Goal: Transaction & Acquisition: Purchase product/service

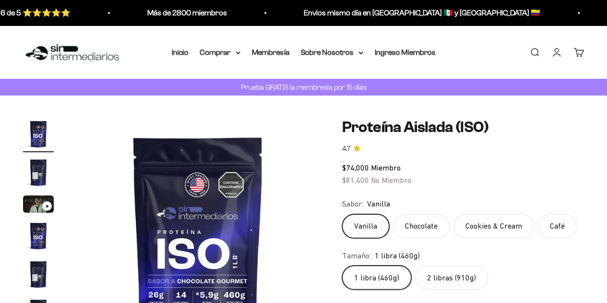
click at [442, 282] on label "2 libras (910g)" at bounding box center [451, 277] width 73 height 24
click at [342, 265] on input "2 libras (910g)" at bounding box center [342, 265] width 0 height 0
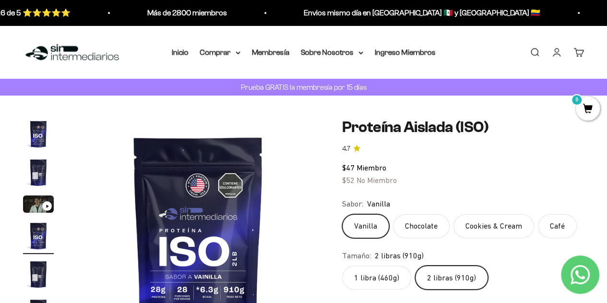
click at [556, 56] on link "Iniciar sesión" at bounding box center [556, 52] width 11 height 11
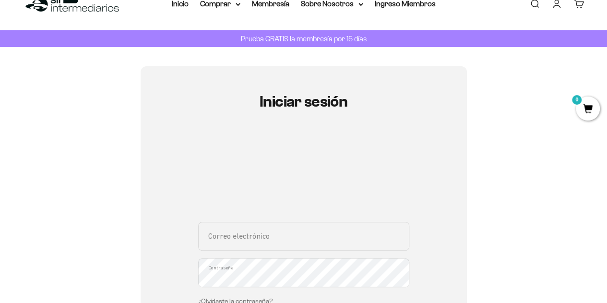
scroll to position [96, 0]
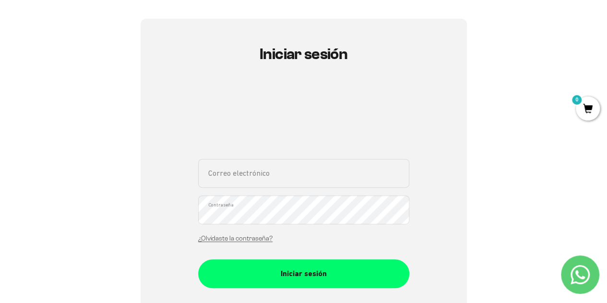
click at [247, 177] on input "Correo electrónico" at bounding box center [303, 173] width 211 height 29
type input "[EMAIL_ADDRESS][DOMAIN_NAME]"
click at [198, 259] on button "Iniciar sesión" at bounding box center [303, 273] width 211 height 29
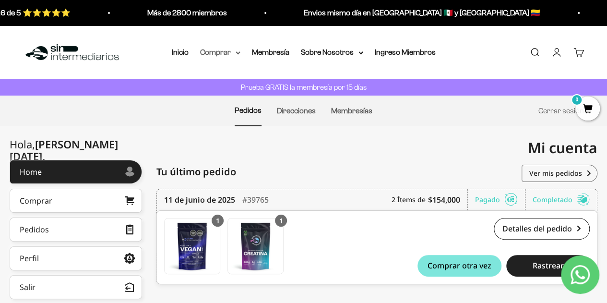
click at [219, 53] on summary "Comprar" at bounding box center [220, 52] width 40 height 12
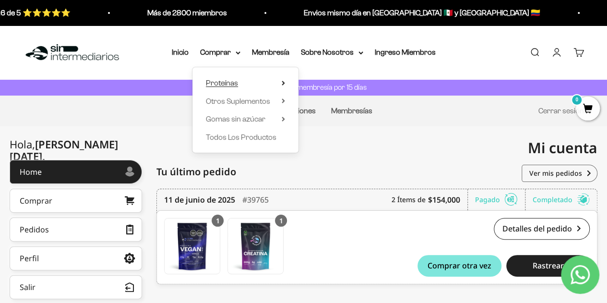
click at [226, 81] on span "Proteínas" at bounding box center [222, 83] width 32 height 8
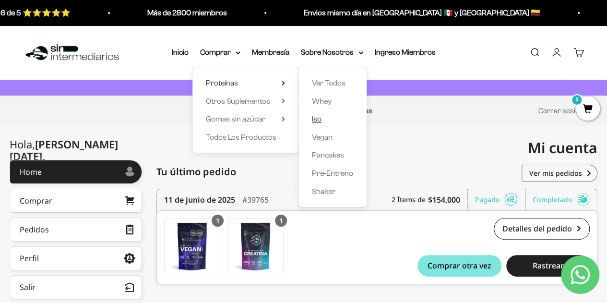
click at [319, 118] on span "Iso" at bounding box center [317, 119] width 10 height 8
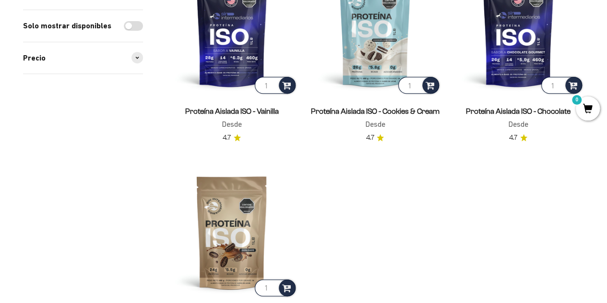
scroll to position [192, 0]
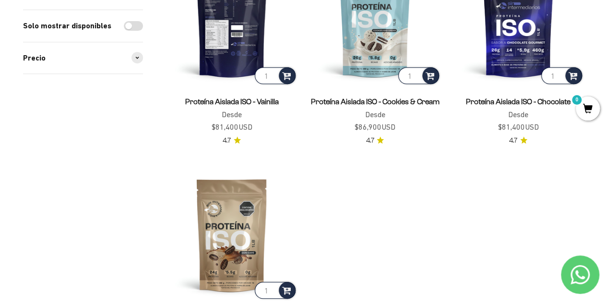
click at [239, 69] on img at bounding box center [231, 19] width 131 height 131
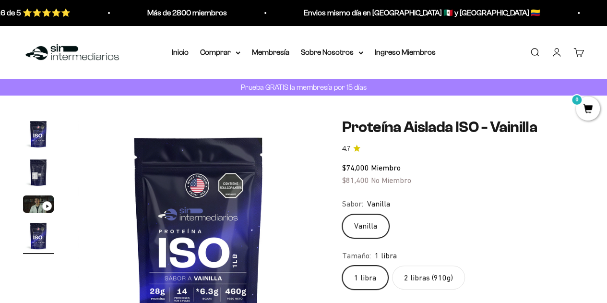
click at [429, 280] on label "2 libras (910g)" at bounding box center [428, 277] width 73 height 24
click at [342, 265] on input "2 libras (910g)" at bounding box center [342, 265] width 0 height 0
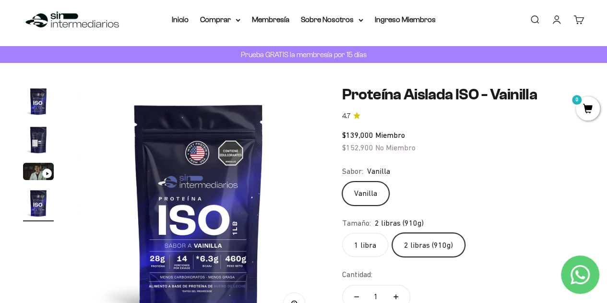
scroll to position [96, 0]
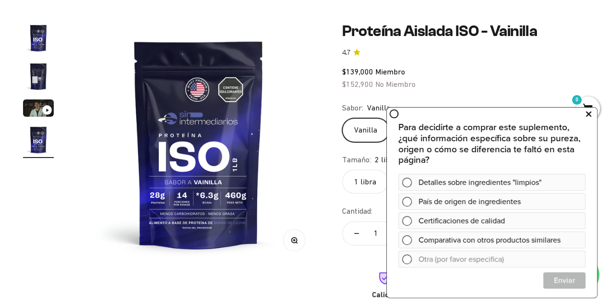
click at [586, 116] on icon at bounding box center [588, 113] width 5 height 12
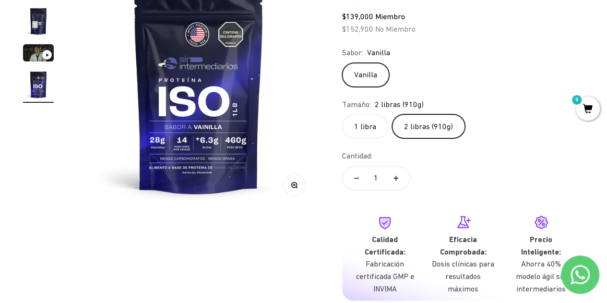
scroll to position [0, 0]
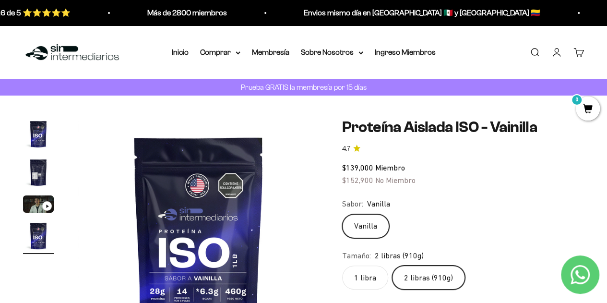
click at [369, 279] on label "1 libra" at bounding box center [365, 277] width 46 height 24
click at [342, 265] on input "1 libra" at bounding box center [342, 265] width 0 height 0
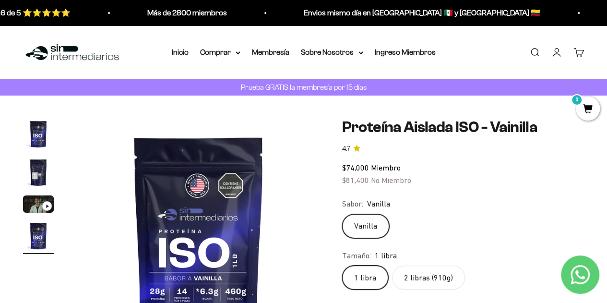
click at [398, 285] on label "2 libras (910g)" at bounding box center [428, 277] width 73 height 24
click at [342, 265] on input "2 libras (910g)" at bounding box center [342, 265] width 0 height 0
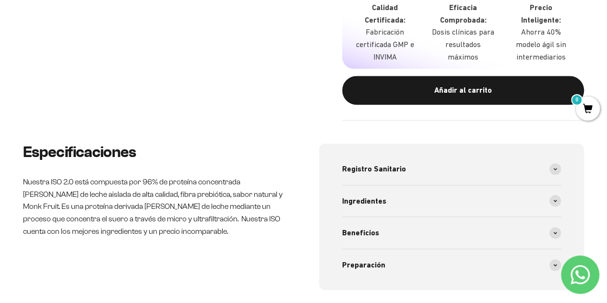
scroll to position [384, 0]
